Goal: Information Seeking & Learning: Learn about a topic

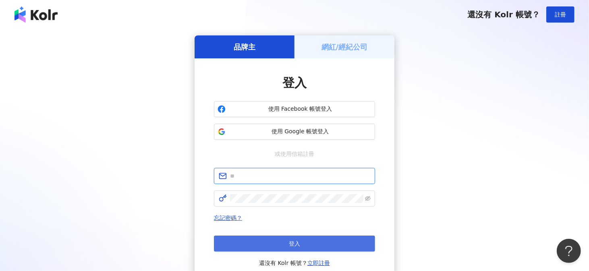
type input "**********"
click at [258, 246] on button "登入" at bounding box center [294, 244] width 161 height 16
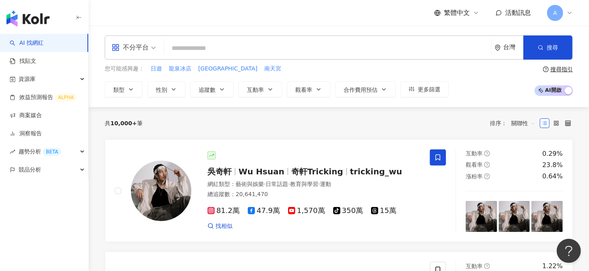
click at [194, 48] on input "search" at bounding box center [327, 48] width 321 height 15
paste input "**********"
type input "**********"
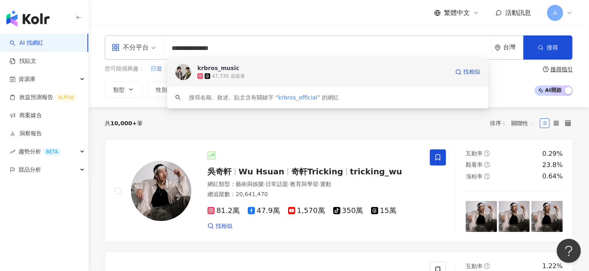
click at [179, 70] on img at bounding box center [183, 72] width 16 height 16
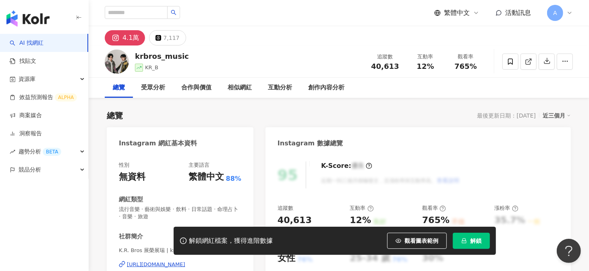
scroll to position [201, 0]
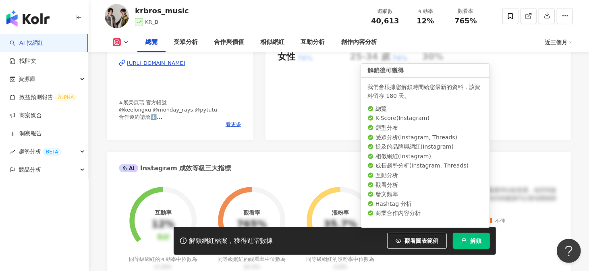
click at [469, 239] on button "解鎖" at bounding box center [471, 241] width 37 height 16
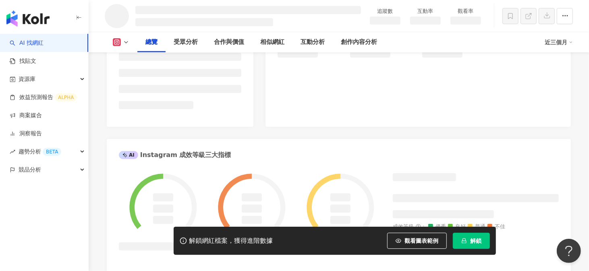
scroll to position [202, 0]
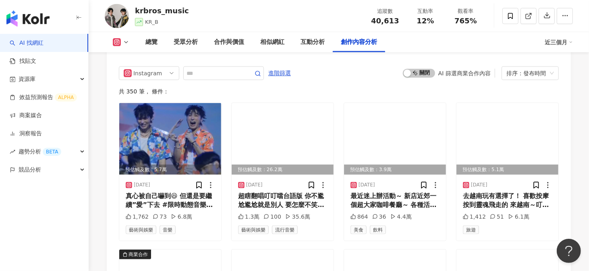
scroll to position [2297, 0]
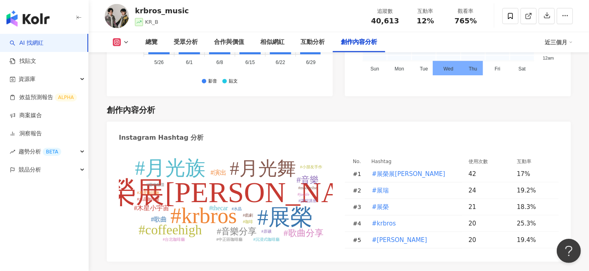
click at [173, 157] on tspan "#月光族" at bounding box center [170, 168] width 71 height 23
type input "****"
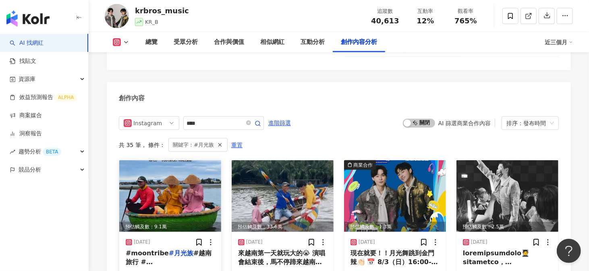
click at [168, 160] on img at bounding box center [170, 196] width 102 height 72
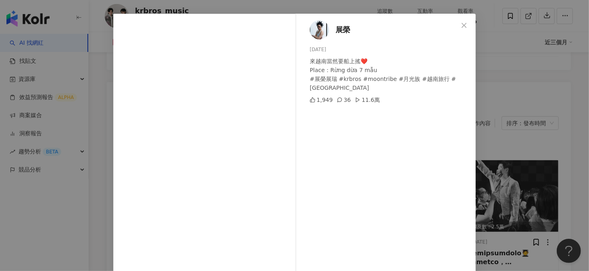
scroll to position [40, 0]
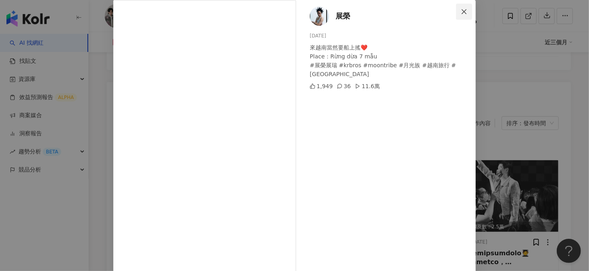
click at [461, 12] on icon "close" at bounding box center [464, 11] width 6 height 6
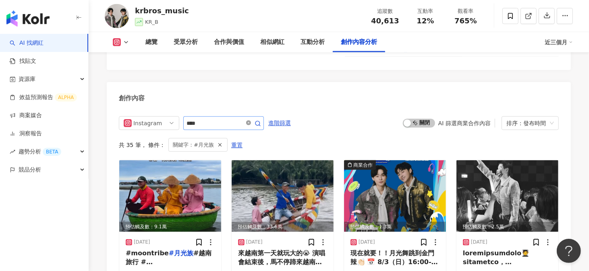
click at [251, 120] on icon "close-circle" at bounding box center [248, 122] width 5 height 5
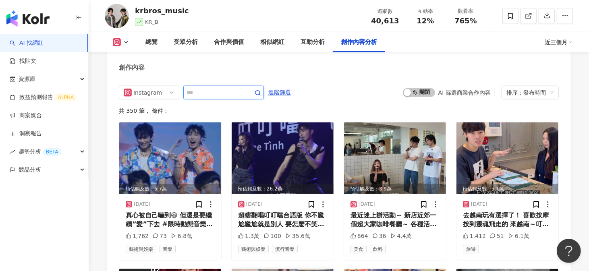
scroll to position [2408, 0]
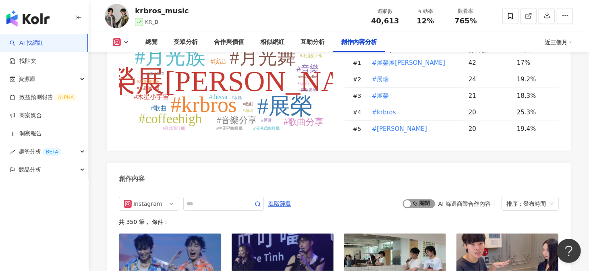
click at [418, 199] on span "啟動 關閉" at bounding box center [419, 203] width 32 height 9
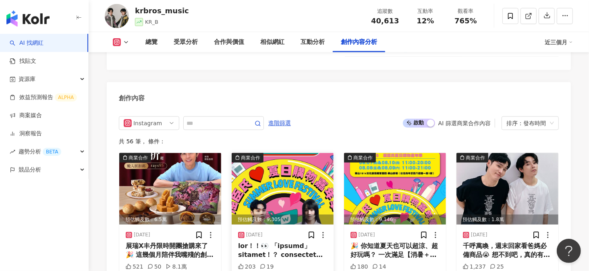
click at [264, 153] on img at bounding box center [283, 189] width 102 height 72
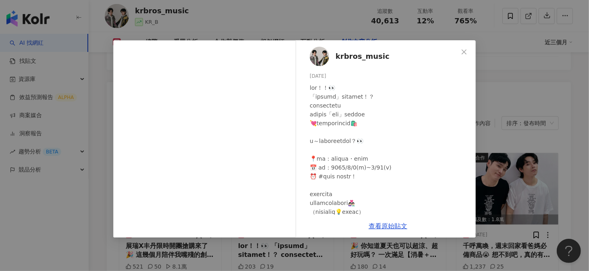
scroll to position [2529, 0]
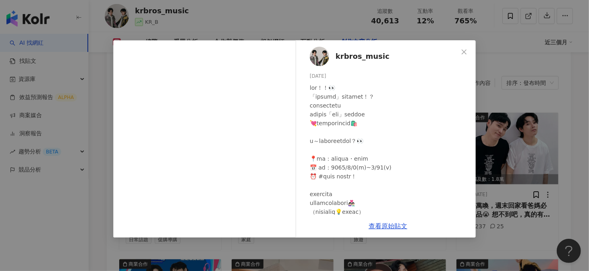
click at [104, 146] on div "krbros_music [DATE] 203 19 查看原始貼文" at bounding box center [294, 135] width 589 height 271
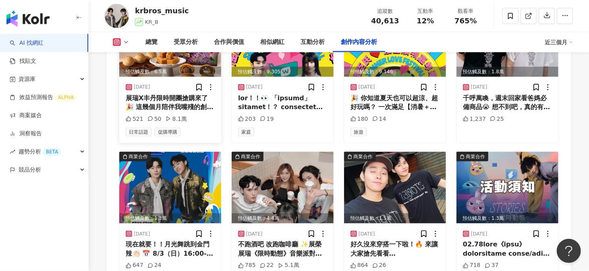
scroll to position [2650, 0]
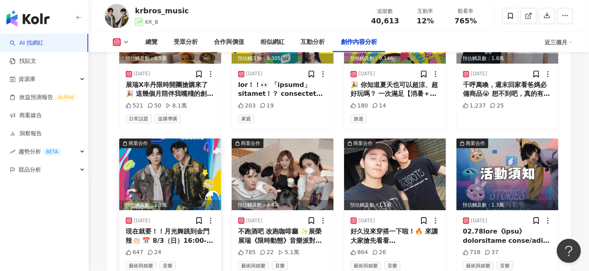
click at [174, 139] on img at bounding box center [170, 175] width 102 height 72
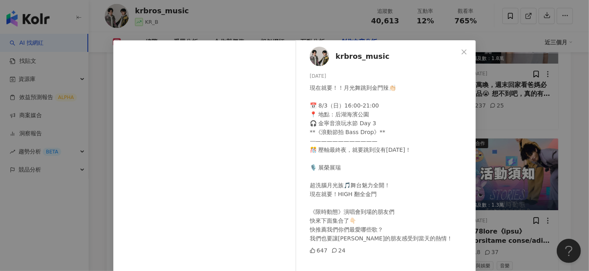
click at [105, 170] on div "krbros_music [DATE] 現在就要！！月光舞跳到金門辣👏🏻 📅 8/3（日）16:00-21:00 📍 地點：后湖海濱公園 🎧 金寧音浪玩水節 …" at bounding box center [294, 135] width 589 height 271
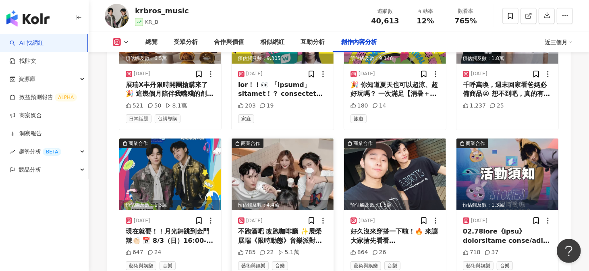
click at [281, 155] on img at bounding box center [283, 175] width 102 height 72
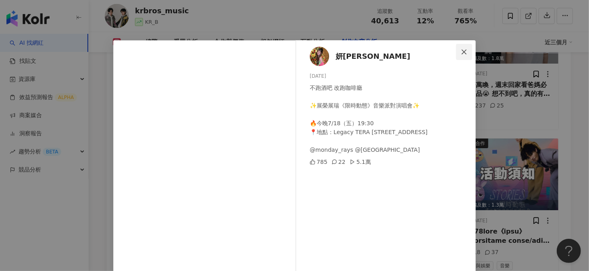
click at [462, 53] on icon "close" at bounding box center [464, 52] width 6 height 6
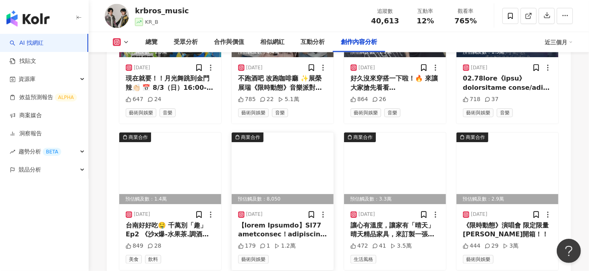
scroll to position [2891, 0]
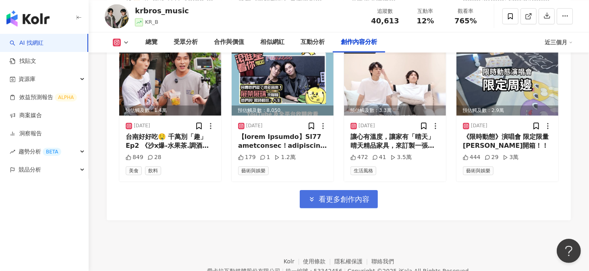
click at [321, 195] on span "看更多創作內容" at bounding box center [344, 199] width 51 height 9
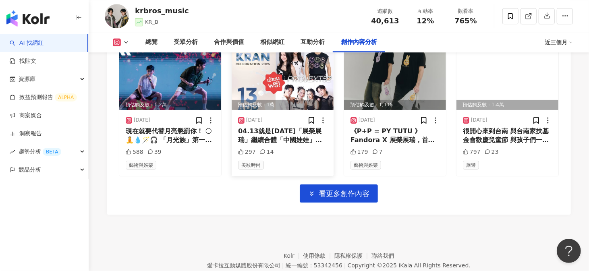
scroll to position [3338, 0]
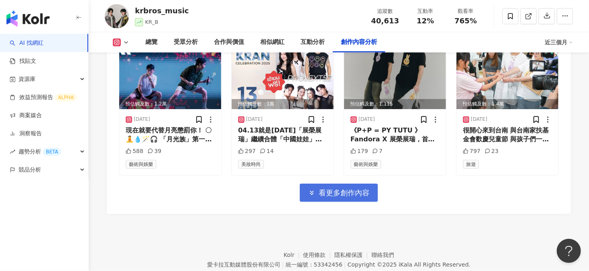
click at [316, 184] on button "看更多創作內容" at bounding box center [339, 193] width 78 height 18
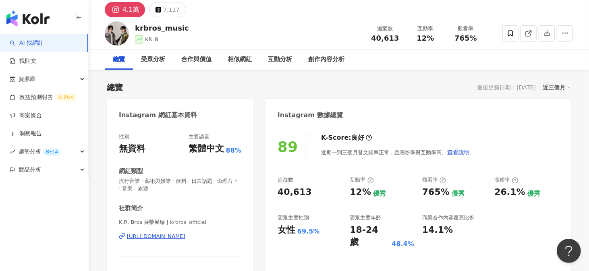
scroll to position [0, 0]
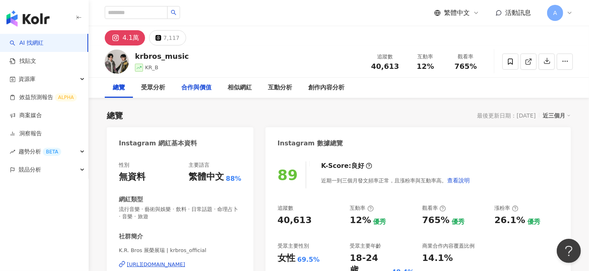
click at [205, 86] on div "合作與價值" at bounding box center [196, 88] width 30 height 10
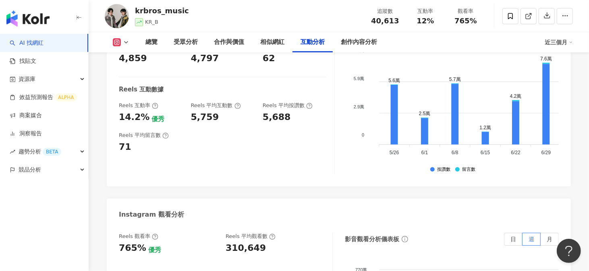
scroll to position [1658, 0]
